Goal: Transaction & Acquisition: Book appointment/travel/reservation

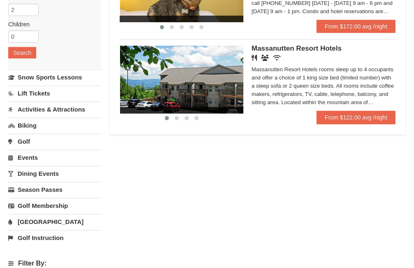
scroll to position [120, 0]
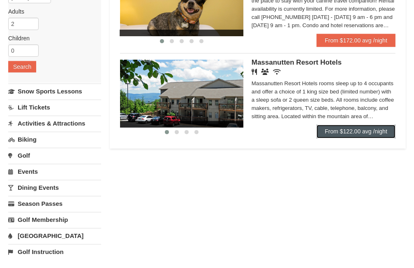
click at [343, 133] on link "From $122.00 avg /night" at bounding box center [356, 131] width 79 height 13
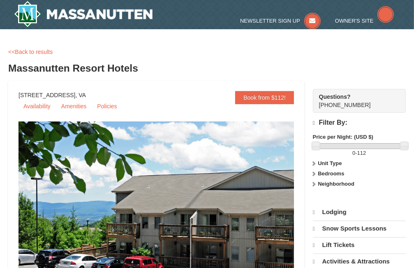
select select "9"
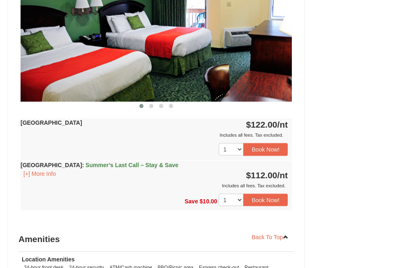
scroll to position [718, 0]
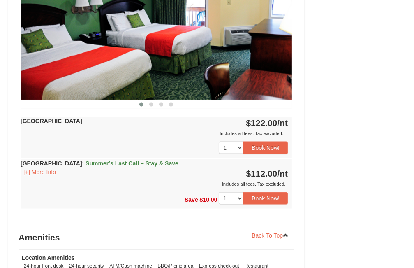
drag, startPoint x: 418, startPoint y: 46, endPoint x: 421, endPoint y: 182, distance: 136.5
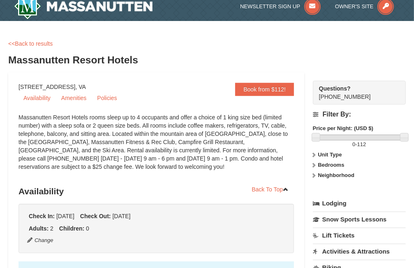
scroll to position [0, 0]
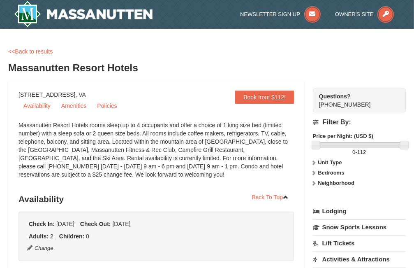
click at [313, 162] on icon at bounding box center [314, 162] width 6 height 6
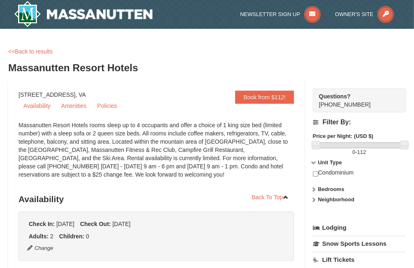
click at [313, 162] on icon at bounding box center [314, 162] width 6 height 6
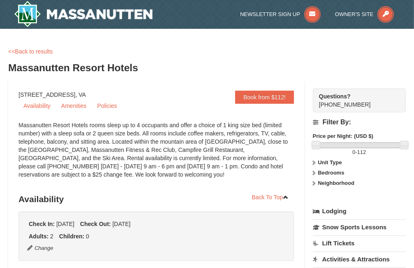
click at [314, 171] on icon at bounding box center [314, 173] width 6 height 6
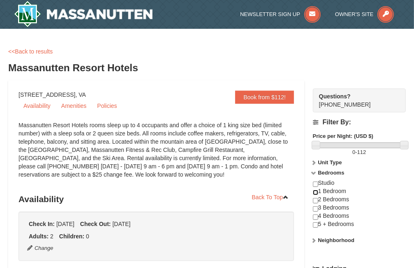
click at [314, 192] on input "checkbox" at bounding box center [315, 191] width 5 height 5
checkbox input "true"
click at [314, 173] on icon at bounding box center [314, 173] width 6 height 6
click at [314, 171] on icon at bounding box center [314, 173] width 6 height 6
click at [312, 173] on icon at bounding box center [314, 173] width 6 height 6
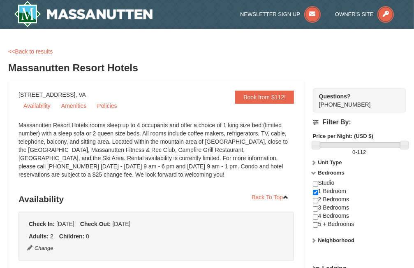
click at [313, 240] on icon at bounding box center [314, 240] width 6 height 6
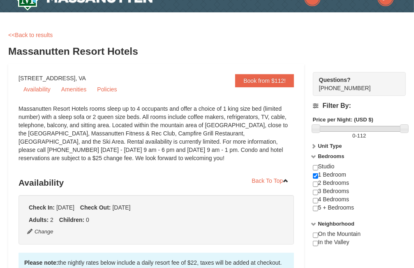
scroll to position [88, 0]
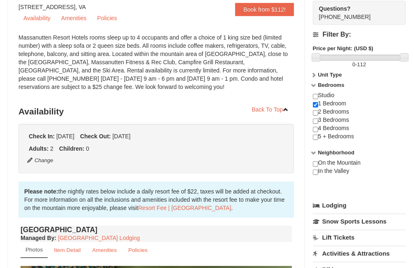
click at [323, 205] on link "Lodging" at bounding box center [359, 205] width 93 height 15
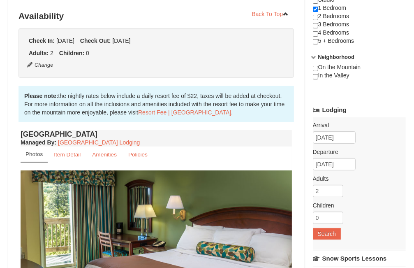
scroll to position [186, 0]
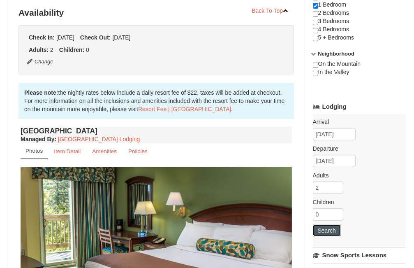
click at [328, 227] on button "Search" at bounding box center [327, 230] width 28 height 12
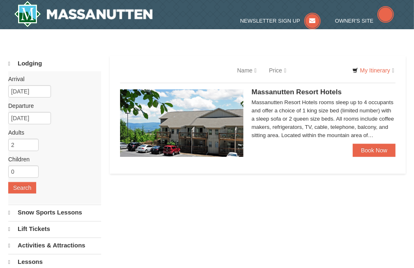
select select "9"
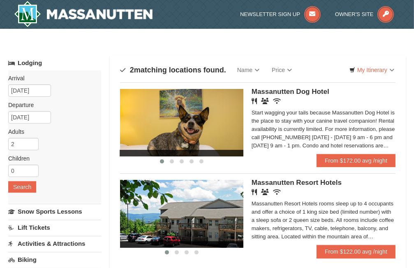
drag, startPoint x: 418, startPoint y: 78, endPoint x: 406, endPoint y: 75, distance: 11.9
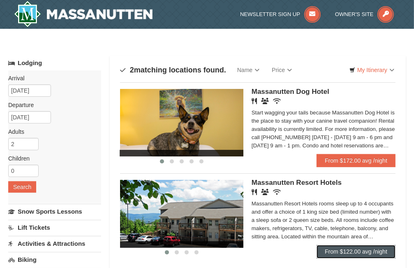
click at [349, 250] on link "From $122.00 avg /night" at bounding box center [356, 251] width 79 height 13
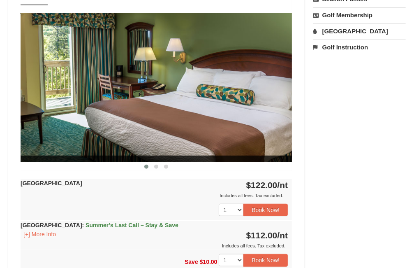
scroll to position [337, 0]
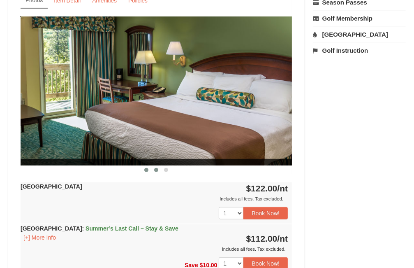
click at [155, 169] on span at bounding box center [156, 170] width 4 height 4
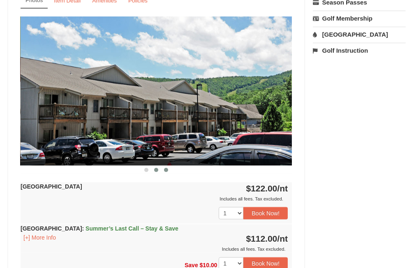
click at [164, 169] on span at bounding box center [166, 170] width 4 height 4
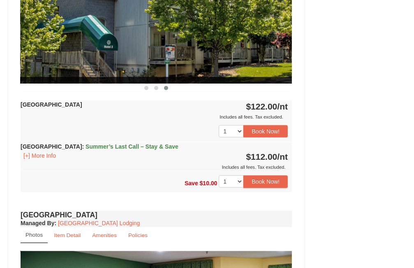
scroll to position [425, 0]
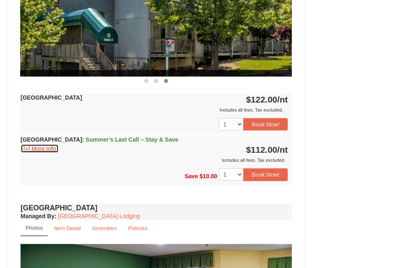
click at [42, 146] on button "[+] More Info" at bounding box center [40, 148] width 38 height 9
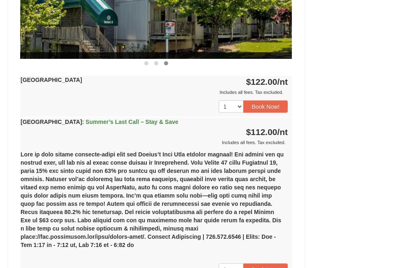
scroll to position [437, 0]
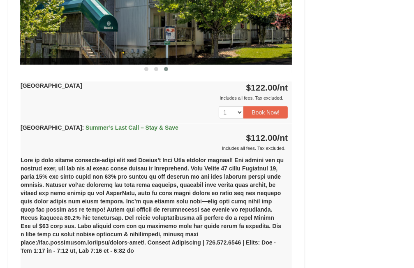
click at [60, 126] on strong "Hotel King Room : Summer’s Last Call – Stay & Save" at bounding box center [100, 127] width 158 height 7
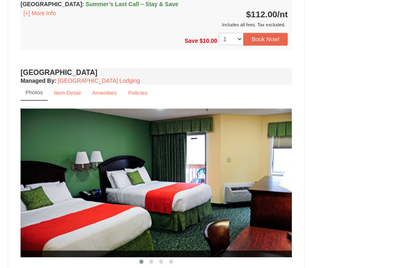
scroll to position [563, 0]
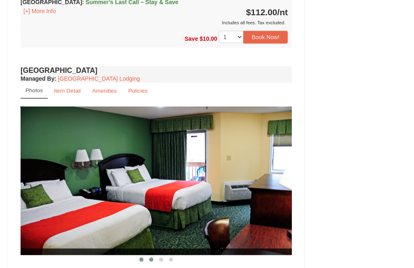
click at [148, 259] on button at bounding box center [151, 259] width 10 height 8
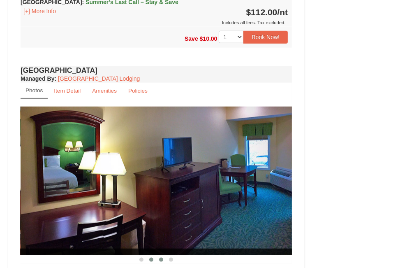
click at [161, 261] on button at bounding box center [161, 259] width 10 height 8
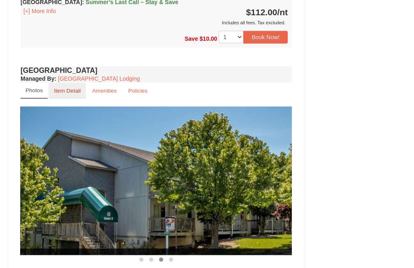
click at [62, 90] on small "Item Detail" at bounding box center [67, 91] width 27 height 6
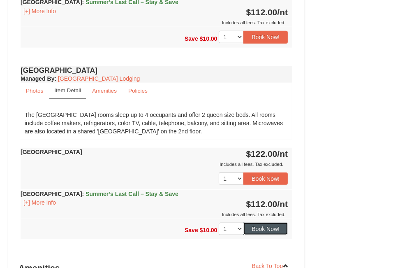
click at [262, 226] on button "Book Now!" at bounding box center [265, 228] width 44 height 12
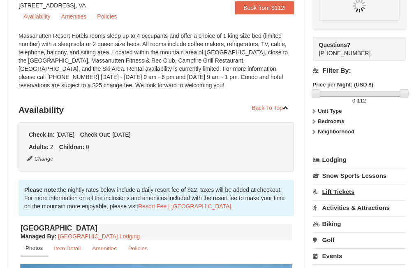
scroll to position [80, 0]
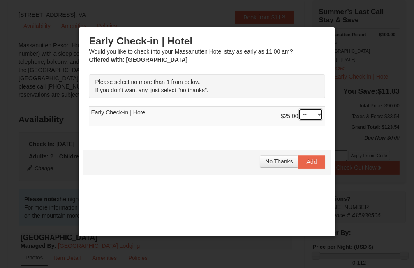
click at [313, 114] on select "-- 01" at bounding box center [310, 114] width 25 height 12
click at [273, 162] on span "No Thanks" at bounding box center [279, 161] width 28 height 7
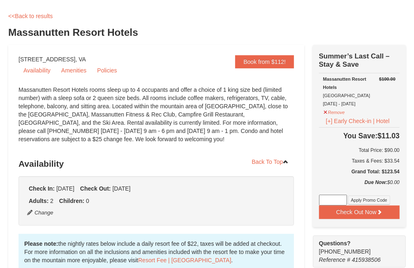
scroll to position [0, 0]
